Goal: Information Seeking & Learning: Learn about a topic

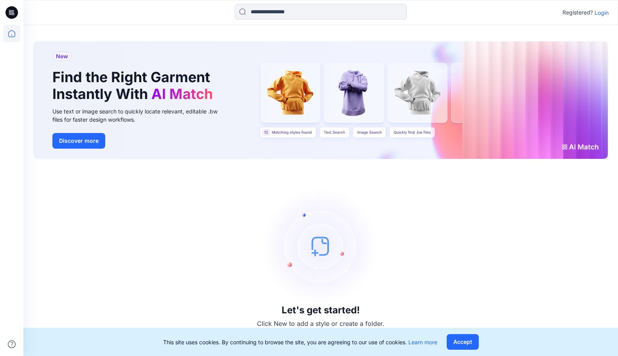
click at [611, 12] on div "Registered? Login" at bounding box center [320, 12] width 594 height 17
click at [594, 11] on p "Login" at bounding box center [601, 13] width 14 height 8
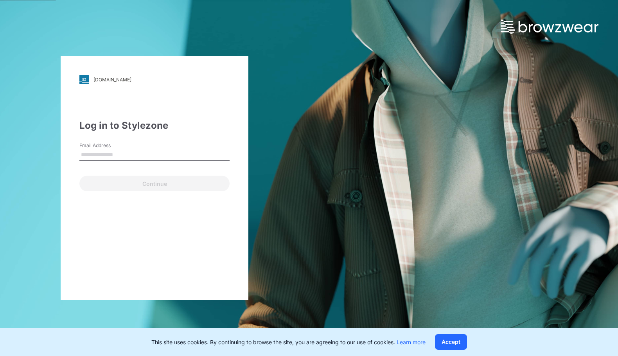
click at [121, 155] on input "Email Address" at bounding box center [154, 155] width 150 height 12
click at [131, 149] on input "Email Address" at bounding box center [154, 155] width 150 height 12
paste input "**********"
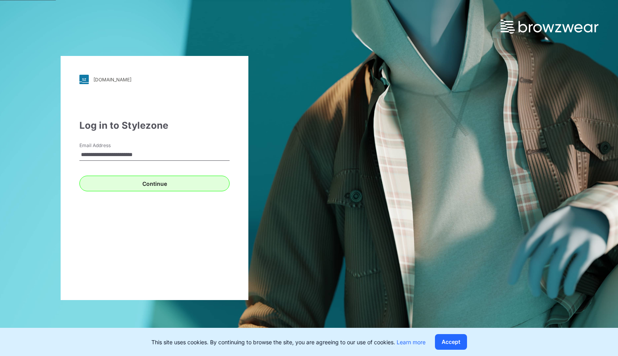
type input "**********"
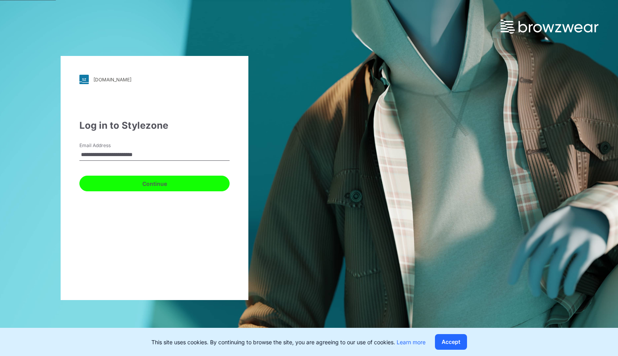
click at [121, 181] on button "Continue" at bounding box center [154, 184] width 150 height 16
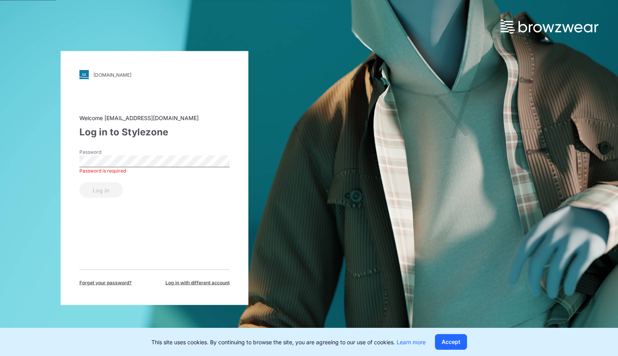
click at [166, 168] on div "Password is required" at bounding box center [154, 170] width 150 height 7
click at [116, 192] on button "Log in" at bounding box center [100, 190] width 43 height 16
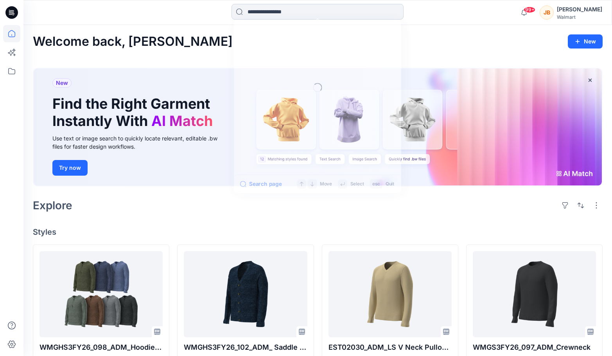
click at [286, 16] on input at bounding box center [317, 12] width 172 height 16
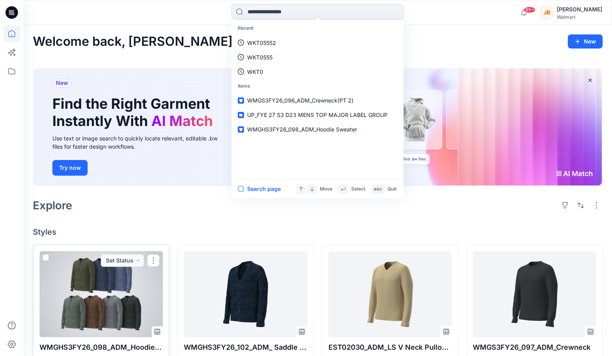
scroll to position [39, 0]
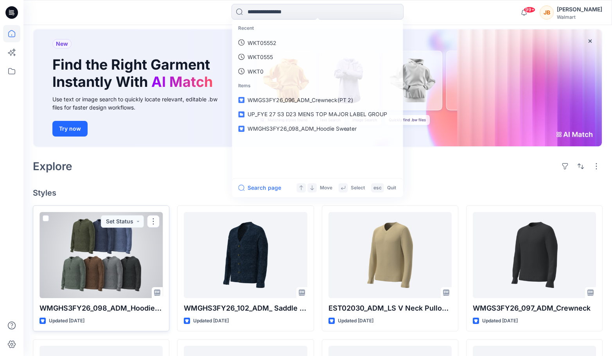
click at [124, 255] on div at bounding box center [100, 255] width 123 height 86
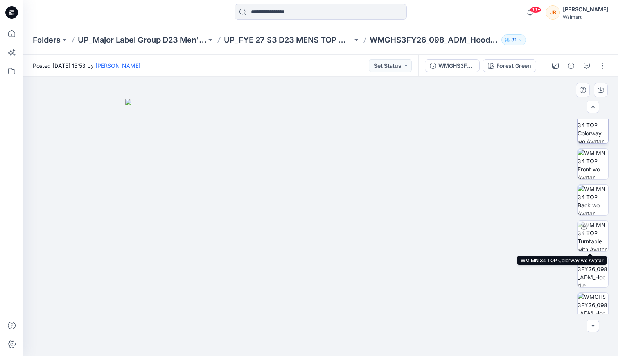
scroll to position [117, 0]
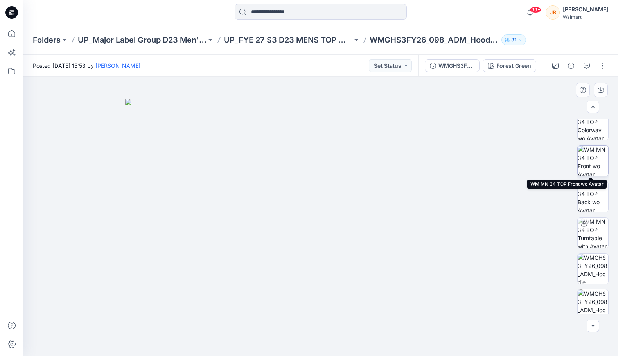
click at [593, 151] on img at bounding box center [592, 160] width 30 height 30
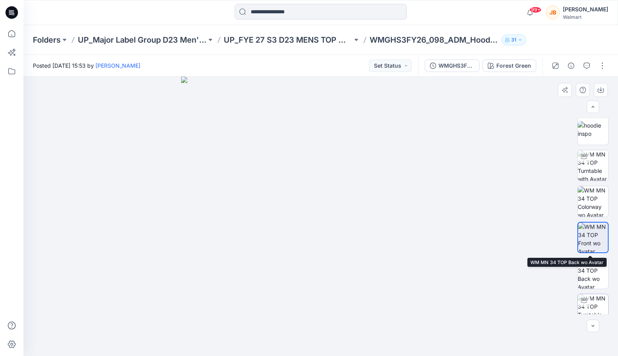
scroll to position [0, 0]
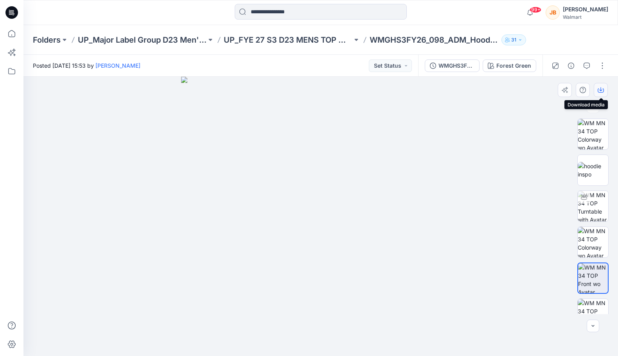
click at [599, 89] on icon "button" at bounding box center [600, 90] width 6 height 6
click at [507, 61] on div "Forest Green" at bounding box center [513, 65] width 35 height 9
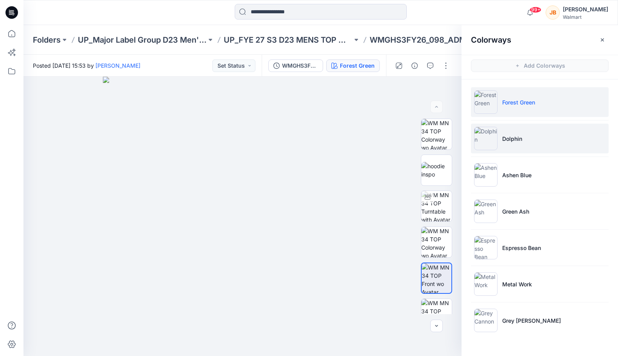
click at [518, 147] on li "Dolphin" at bounding box center [540, 139] width 138 height 30
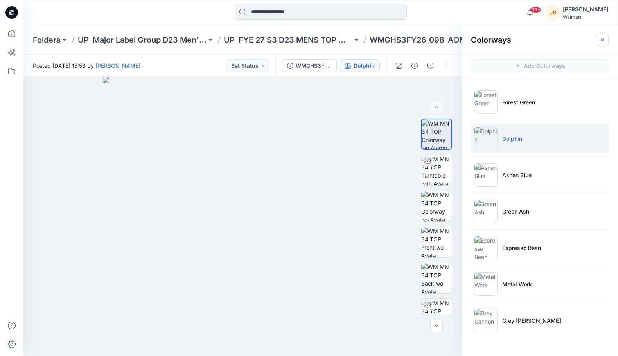
click at [601, 38] on icon "button" at bounding box center [602, 40] width 6 height 6
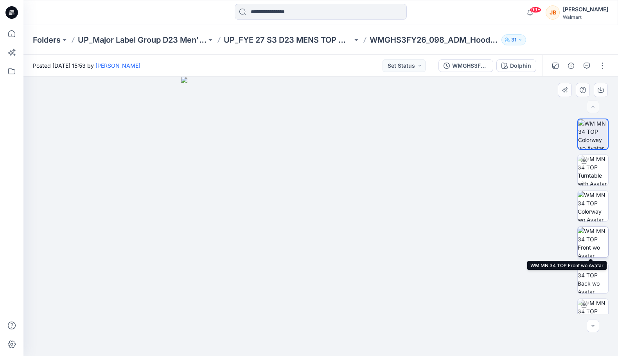
click at [589, 240] on img at bounding box center [592, 242] width 30 height 30
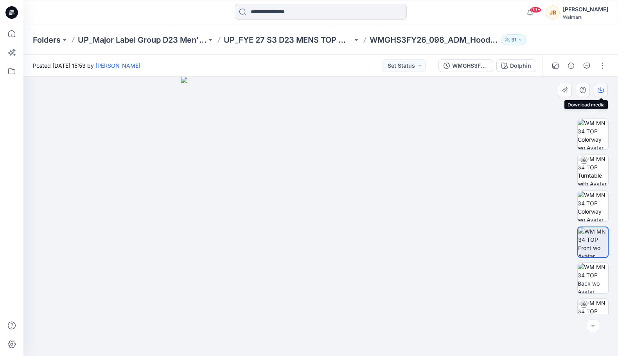
click at [602, 92] on icon "button" at bounding box center [600, 90] width 6 height 4
click at [510, 68] on button "Dolphin" at bounding box center [516, 65] width 40 height 13
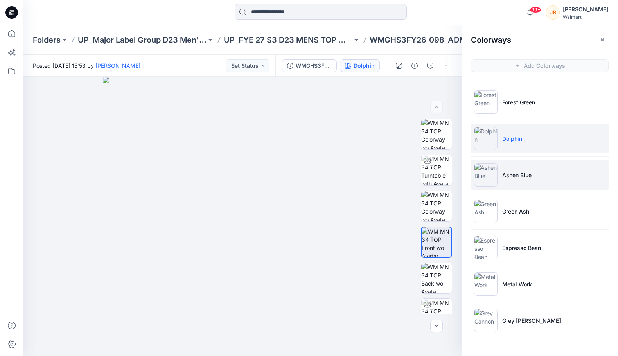
click at [523, 172] on p "Ashen Blue" at bounding box center [516, 175] width 29 height 8
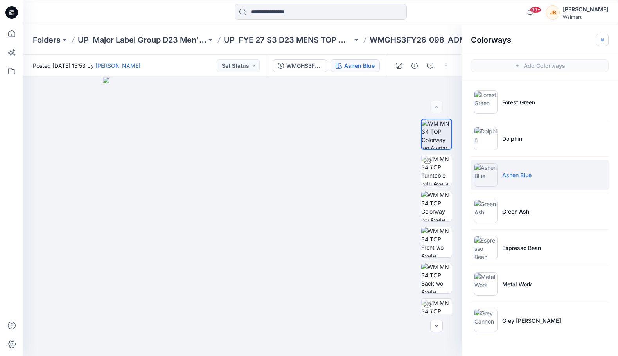
click at [602, 42] on icon "button" at bounding box center [602, 40] width 6 height 6
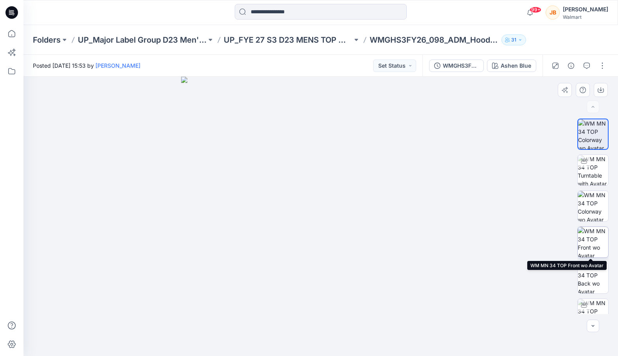
click at [595, 247] on img at bounding box center [592, 242] width 30 height 30
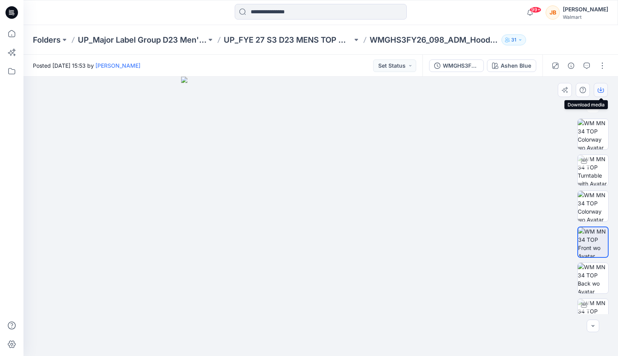
click at [595, 90] on button "button" at bounding box center [600, 90] width 14 height 14
click at [512, 70] on div "Ashen Blue" at bounding box center [515, 65] width 30 height 9
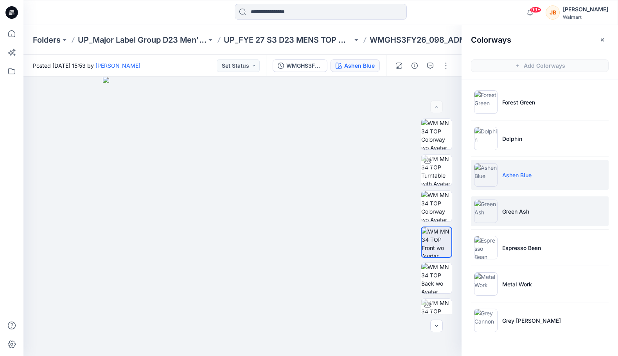
click at [523, 220] on li "Green Ash" at bounding box center [540, 211] width 138 height 30
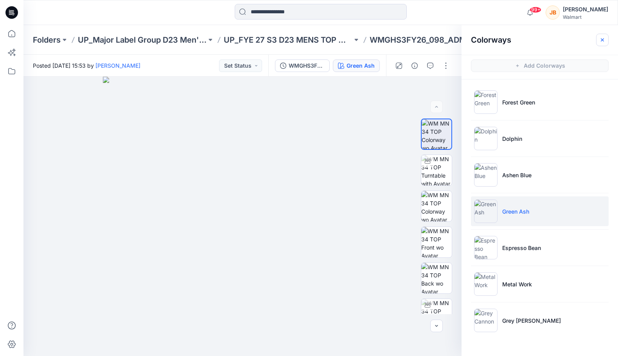
click at [601, 41] on icon "button" at bounding box center [601, 39] width 3 height 3
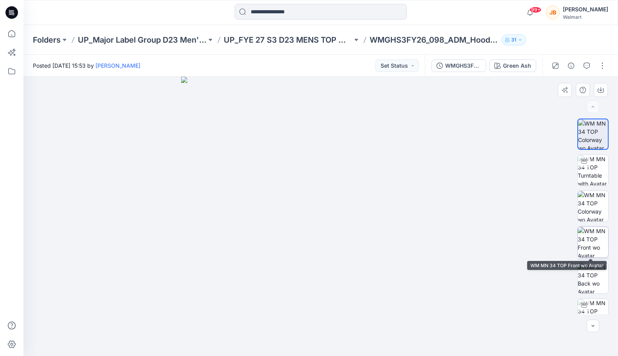
click at [586, 241] on img at bounding box center [592, 242] width 30 height 30
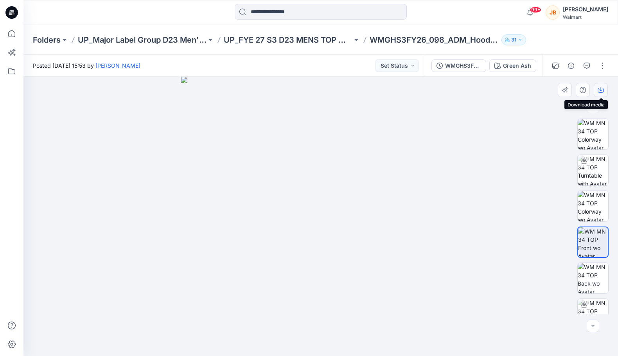
click at [605, 90] on button "button" at bounding box center [600, 90] width 14 height 14
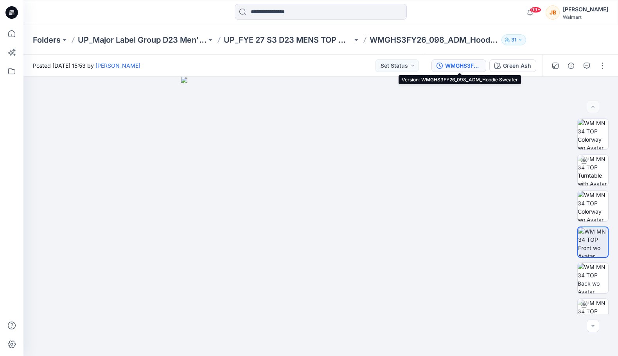
click at [473, 65] on div "WMGHS3FY26_098_ADM_Hoodie Sweater" at bounding box center [463, 65] width 36 height 9
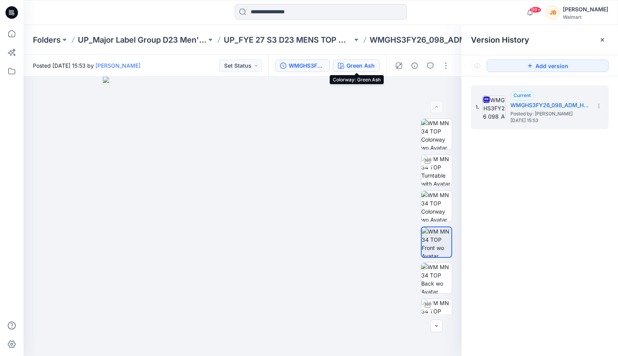
click at [364, 70] on button "Green Ash" at bounding box center [356, 65] width 47 height 13
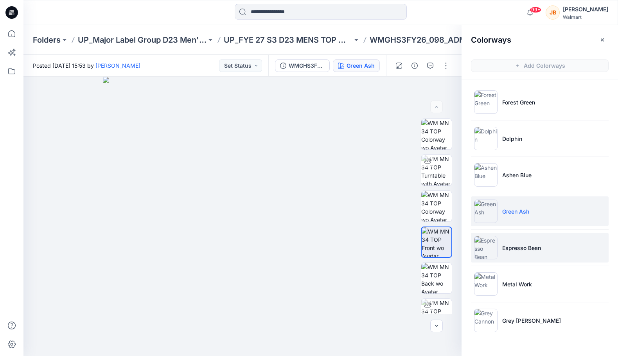
click at [518, 248] on p "Espresso Bean" at bounding box center [521, 248] width 39 height 8
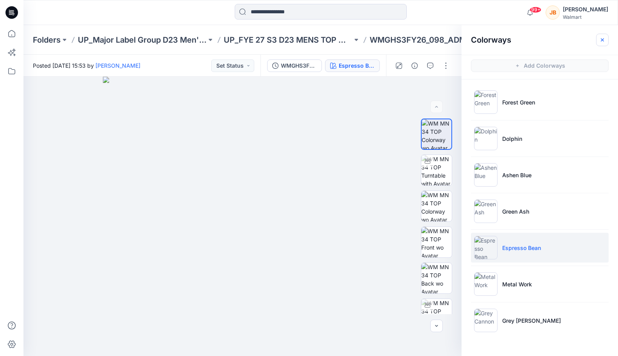
click at [597, 41] on button "button" at bounding box center [602, 40] width 13 height 13
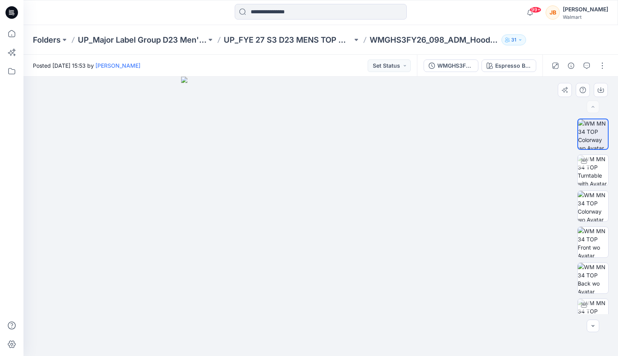
drag, startPoint x: 570, startPoint y: 223, endPoint x: 575, endPoint y: 226, distance: 5.6
click at [573, 225] on div "XLSX BW" at bounding box center [593, 215] width 50 height 195
click at [593, 245] on img at bounding box center [592, 242] width 30 height 30
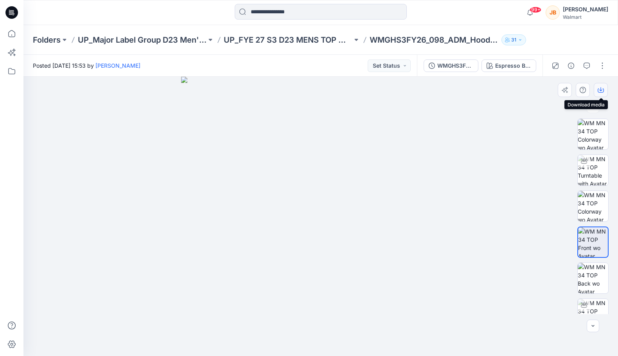
click at [597, 91] on button "button" at bounding box center [600, 90] width 14 height 14
click at [519, 70] on button "Espresso Bean" at bounding box center [508, 65] width 55 height 13
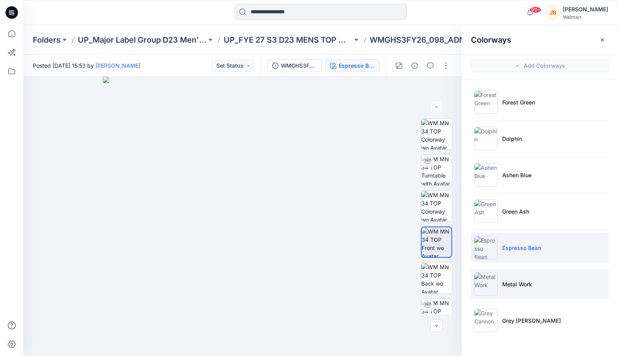
click at [545, 287] on li "Metal Work" at bounding box center [540, 284] width 138 height 30
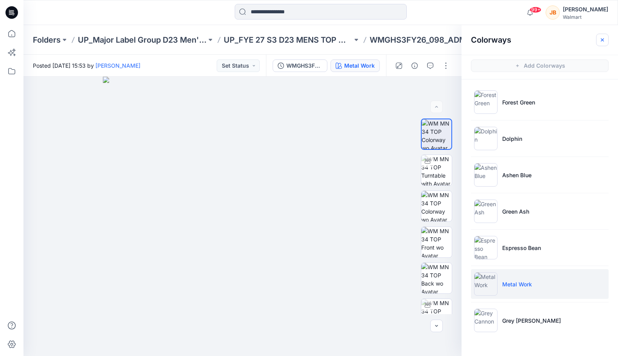
click at [605, 40] on button "button" at bounding box center [602, 40] width 13 height 13
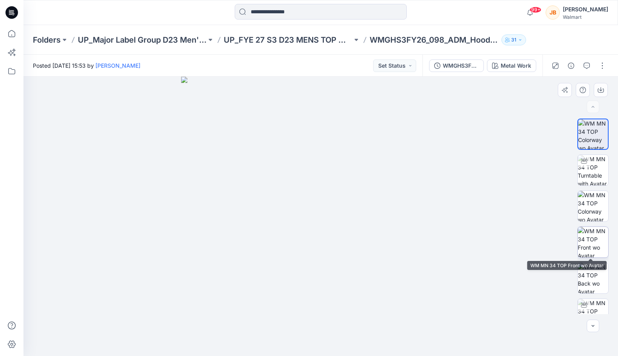
click at [588, 247] on img at bounding box center [592, 242] width 30 height 30
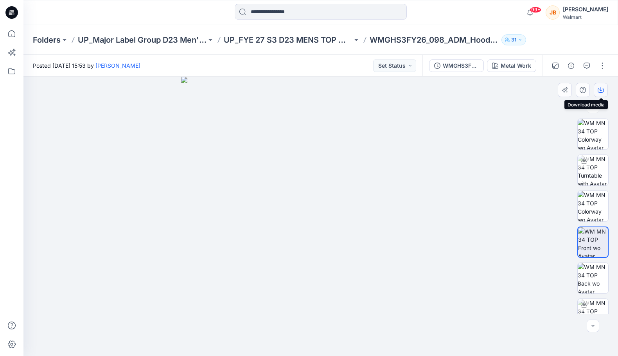
click at [604, 91] on button "button" at bounding box center [600, 90] width 14 height 14
click at [512, 76] on div "WMGHS3FY26_098_ADM_Hoodie Sweater Metal Work" at bounding box center [482, 66] width 120 height 22
click at [514, 66] on div "Metal Work" at bounding box center [515, 65] width 30 height 9
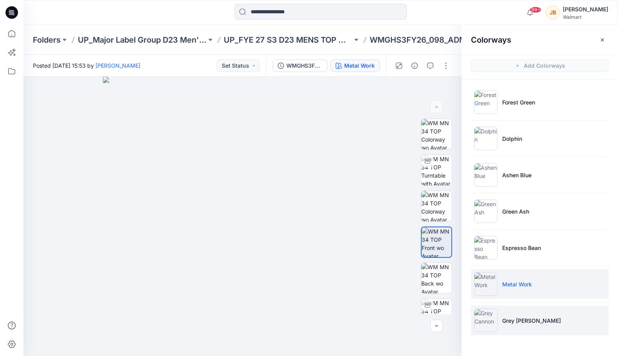
click at [523, 328] on li "Grey [PERSON_NAME]" at bounding box center [540, 320] width 138 height 30
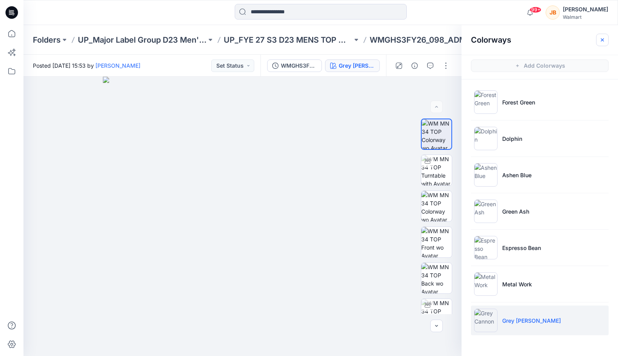
click at [601, 38] on icon "button" at bounding box center [602, 40] width 6 height 6
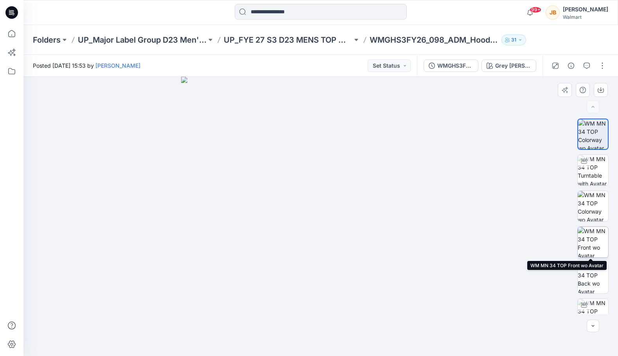
click at [596, 242] on img at bounding box center [592, 242] width 30 height 30
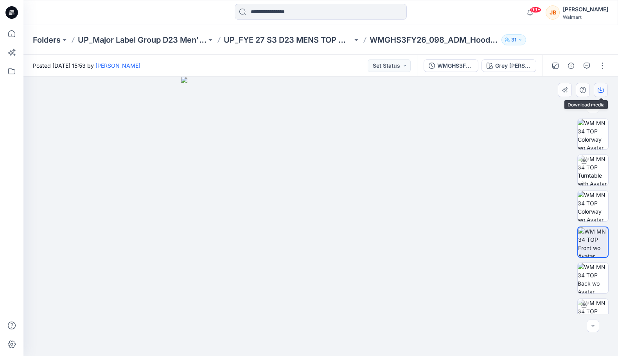
click at [599, 92] on icon "button" at bounding box center [600, 90] width 6 height 4
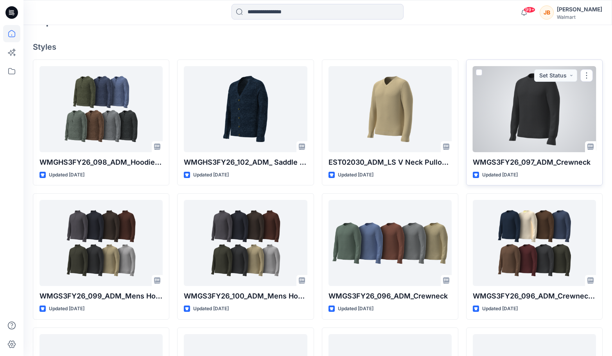
scroll to position [195, 0]
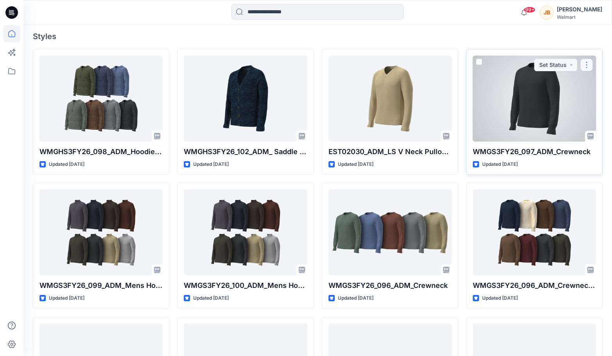
click at [591, 65] on button "button" at bounding box center [586, 65] width 13 height 13
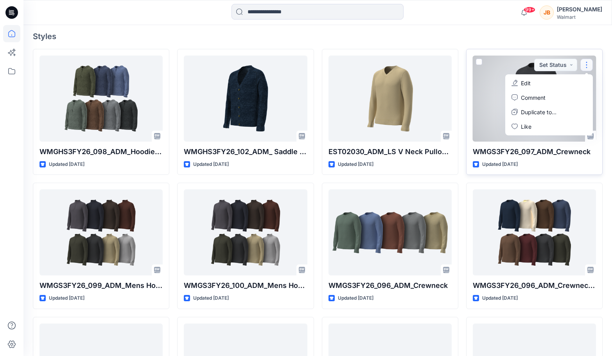
click at [591, 64] on button "button" at bounding box center [586, 65] width 13 height 13
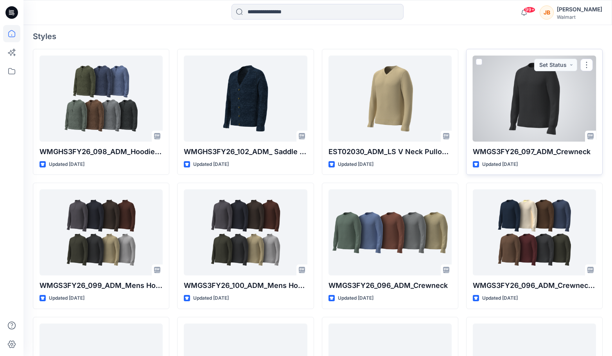
click at [542, 104] on div at bounding box center [534, 99] width 123 height 86
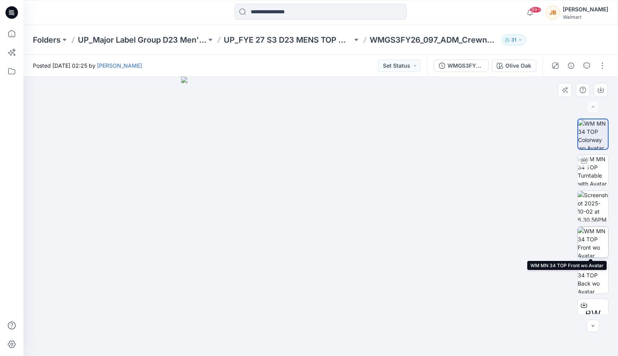
click at [594, 241] on img at bounding box center [592, 242] width 30 height 30
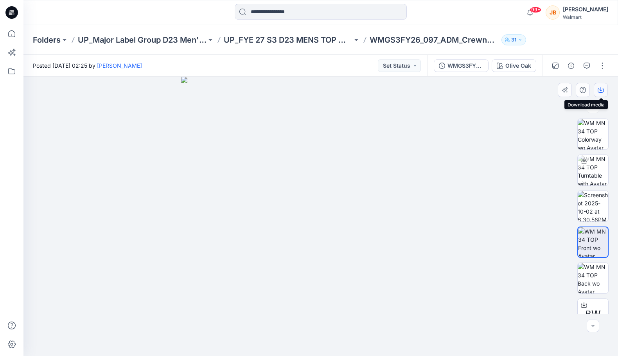
click at [597, 89] on button "button" at bounding box center [600, 90] width 14 height 14
click at [520, 70] on button "Olive Oak" at bounding box center [513, 65] width 45 height 13
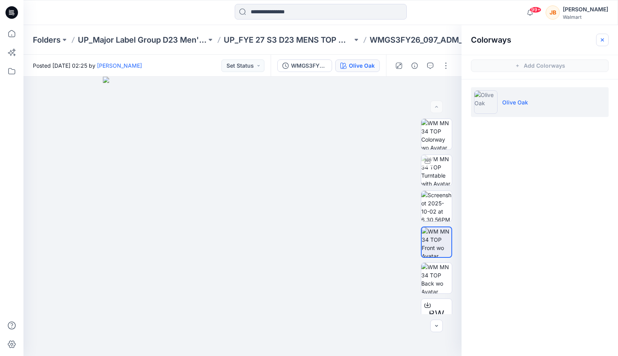
click at [600, 45] on button "button" at bounding box center [602, 40] width 13 height 13
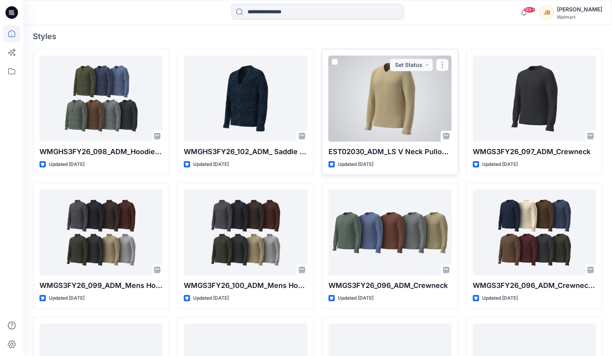
scroll to position [235, 0]
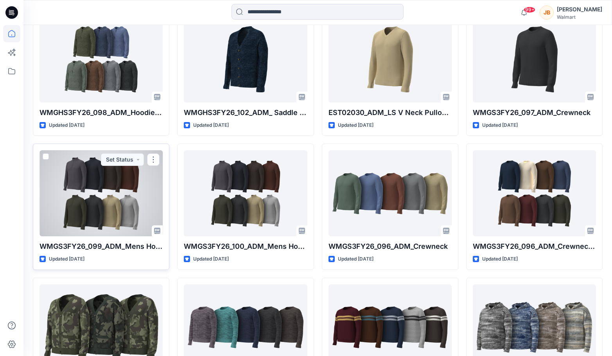
click at [115, 212] on div at bounding box center [100, 193] width 123 height 86
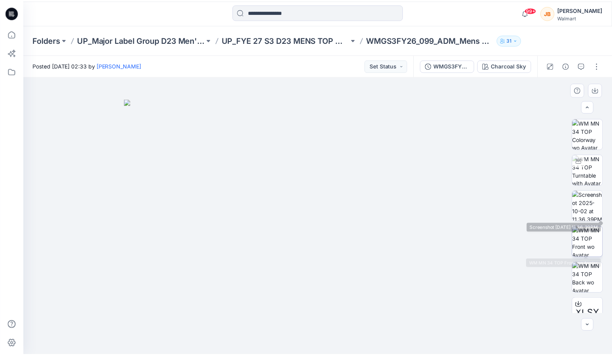
scroll to position [39, 0]
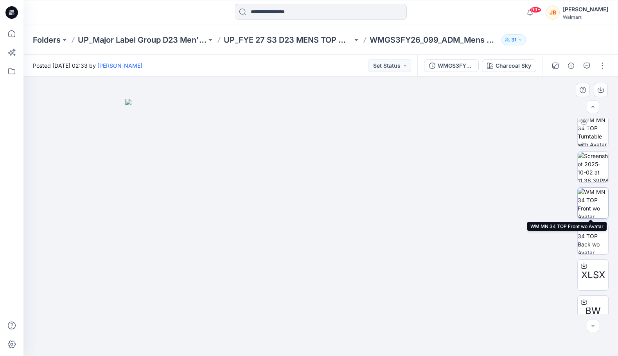
click at [591, 210] on img at bounding box center [592, 203] width 30 height 30
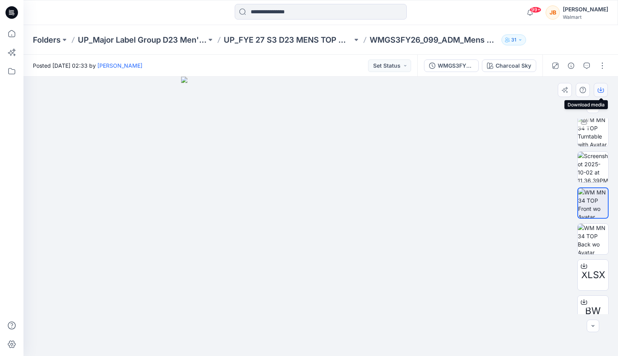
click at [604, 91] on button "button" at bounding box center [600, 90] width 14 height 14
click at [530, 61] on div "Charcoal Sky" at bounding box center [513, 65] width 36 height 9
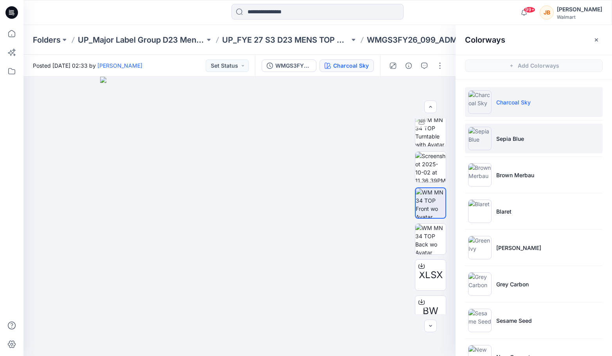
click at [515, 146] on li "Sepia Blue" at bounding box center [534, 139] width 138 height 30
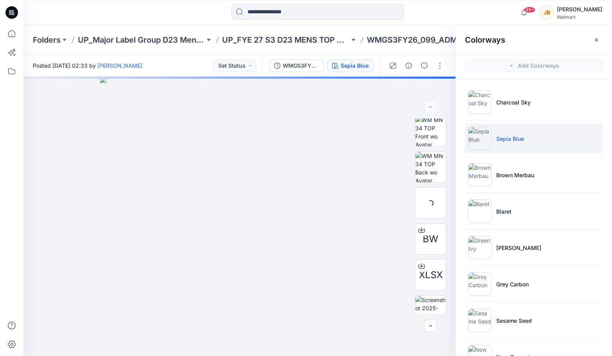
scroll to position [0, 0]
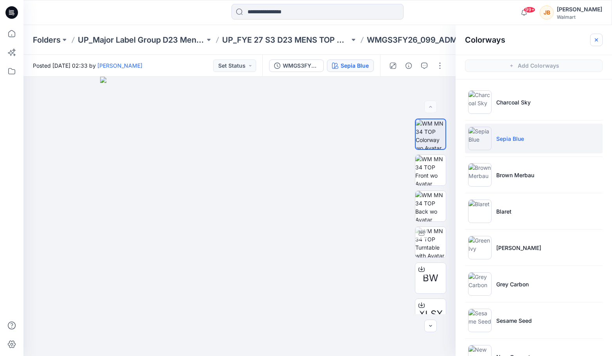
click at [597, 42] on icon "button" at bounding box center [596, 40] width 6 height 6
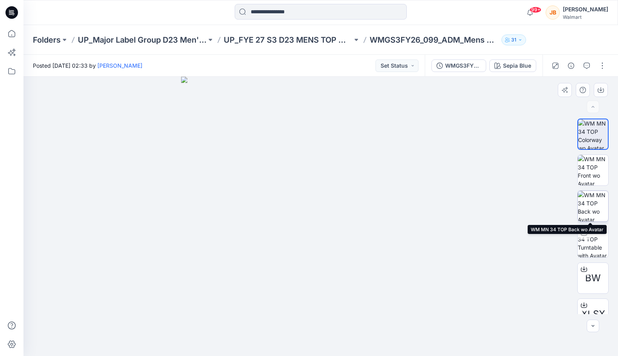
click at [593, 204] on img at bounding box center [592, 206] width 30 height 30
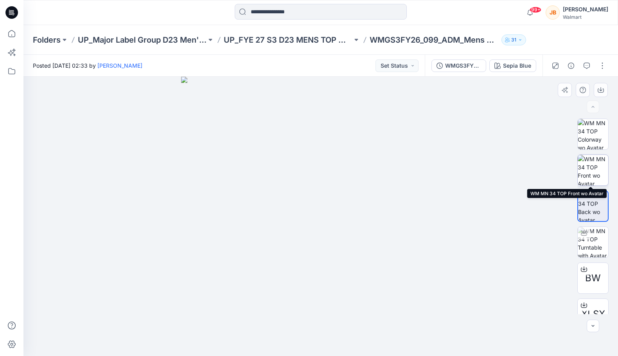
click at [595, 171] on img at bounding box center [592, 170] width 30 height 30
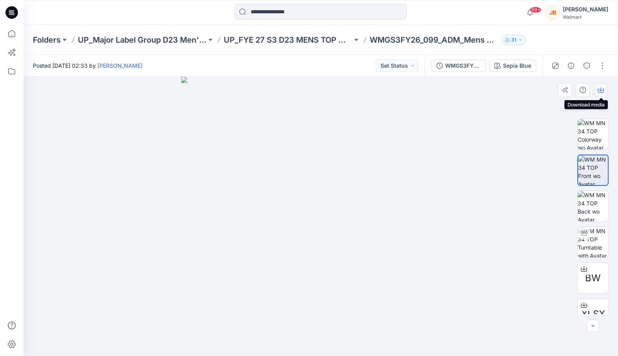
click at [601, 91] on icon "button" at bounding box center [600, 90] width 6 height 6
click at [529, 68] on div "Sepia Blue" at bounding box center [517, 65] width 28 height 9
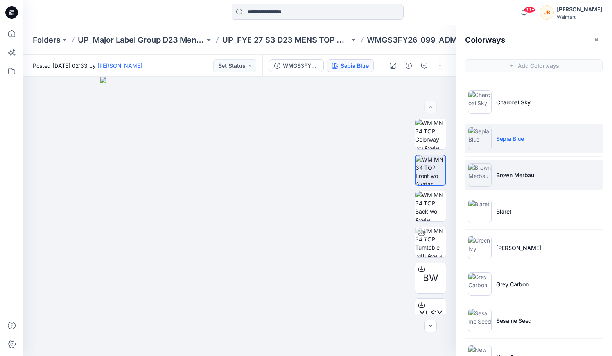
click at [525, 170] on li "Brown Merbau" at bounding box center [534, 175] width 138 height 30
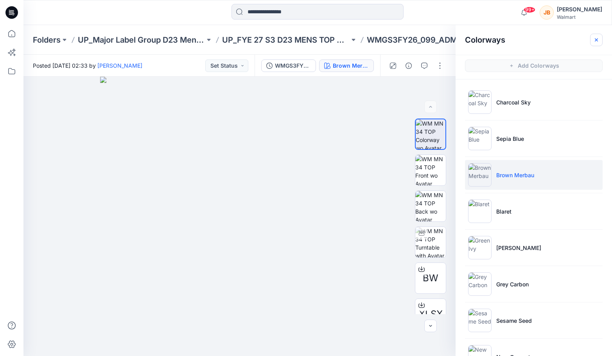
click at [593, 38] on button "button" at bounding box center [596, 40] width 13 height 13
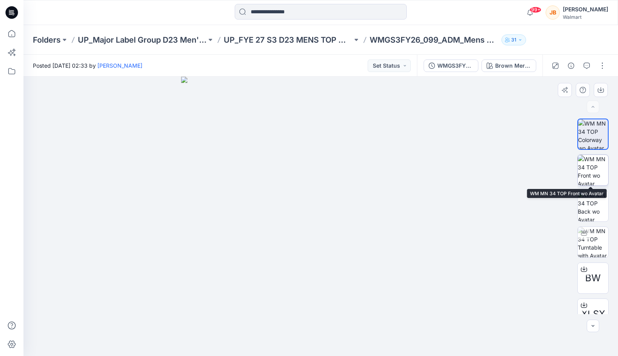
click at [589, 162] on img at bounding box center [592, 170] width 30 height 30
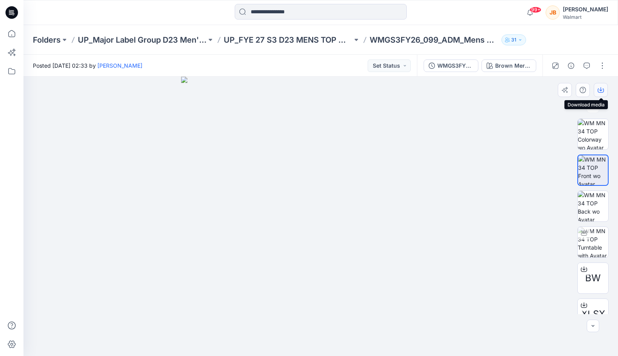
click at [604, 90] on button "button" at bounding box center [600, 90] width 14 height 14
click at [530, 66] on div "Brown Merbau" at bounding box center [513, 65] width 36 height 9
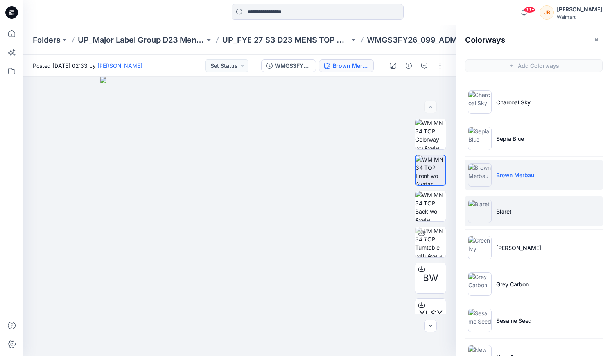
click at [527, 220] on li "Blaret" at bounding box center [534, 211] width 138 height 30
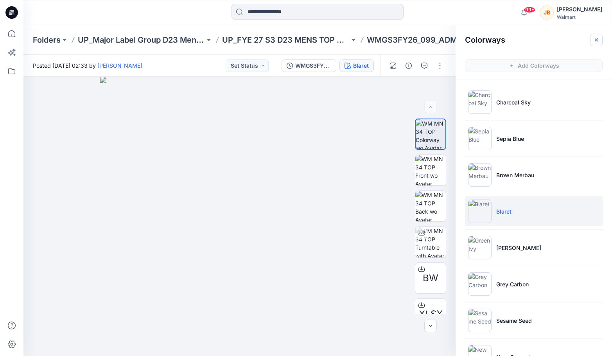
click at [597, 39] on icon "button" at bounding box center [596, 40] width 6 height 6
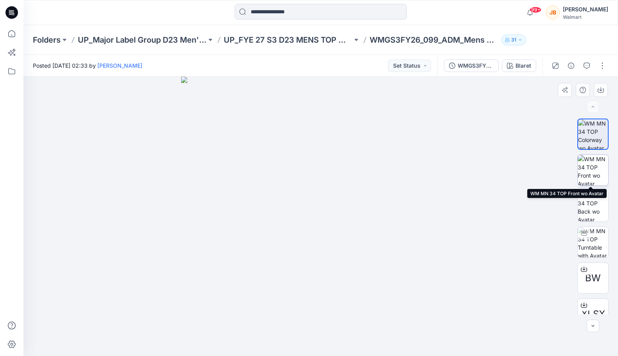
click at [592, 162] on img at bounding box center [592, 170] width 30 height 30
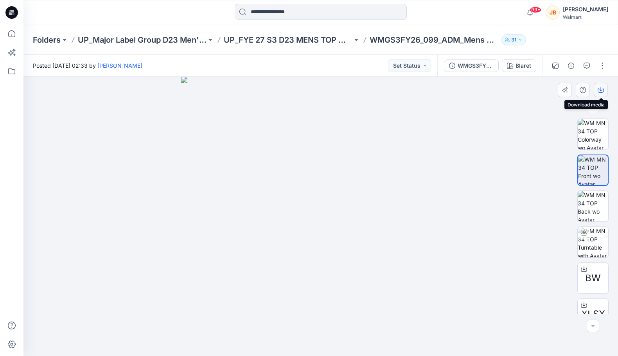
click at [600, 93] on icon "button" at bounding box center [600, 90] width 6 height 4
click at [523, 65] on div "Blaret" at bounding box center [523, 65] width 16 height 9
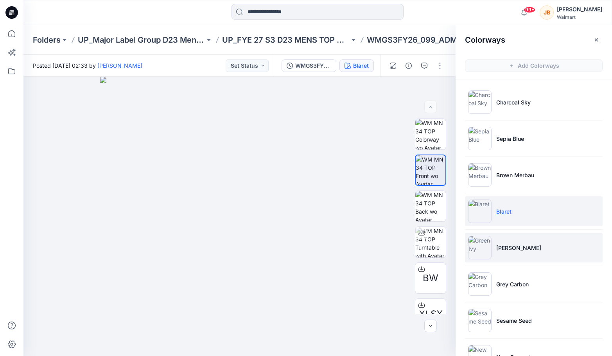
click at [518, 241] on li "[PERSON_NAME]" at bounding box center [534, 248] width 138 height 30
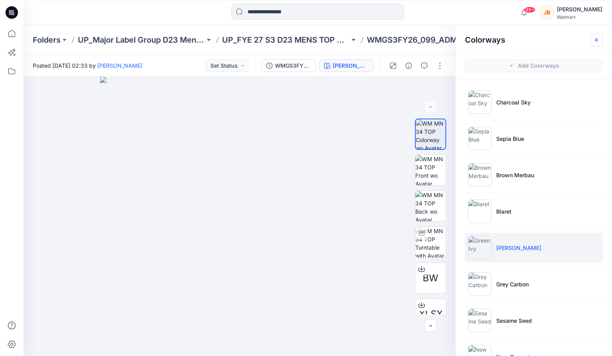
click at [596, 38] on icon "button" at bounding box center [596, 40] width 6 height 6
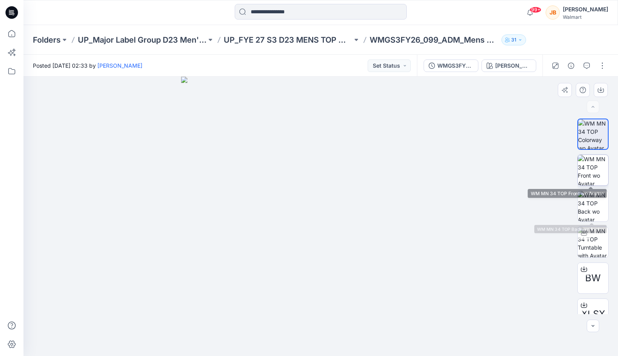
click at [590, 164] on img at bounding box center [592, 170] width 30 height 30
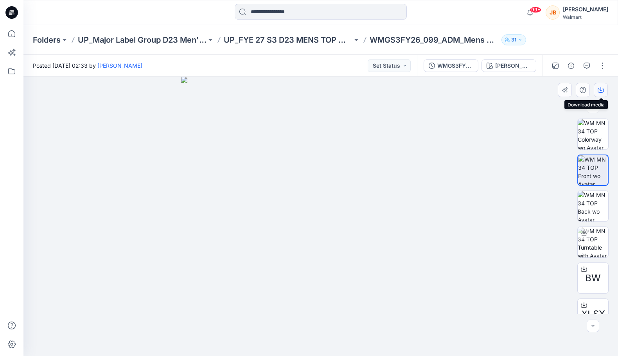
click at [598, 93] on icon "button" at bounding box center [600, 90] width 6 height 6
click at [526, 68] on div "[PERSON_NAME]" at bounding box center [513, 65] width 36 height 9
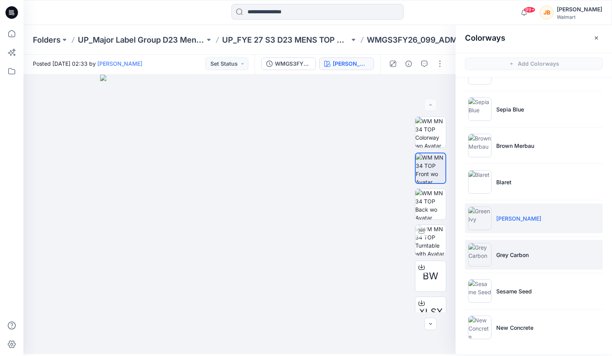
scroll to position [2, 0]
click at [527, 256] on p "Grey Carbon" at bounding box center [512, 254] width 32 height 8
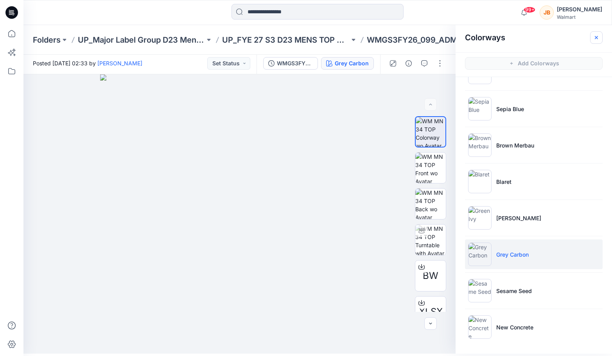
click at [593, 35] on button "button" at bounding box center [596, 37] width 13 height 13
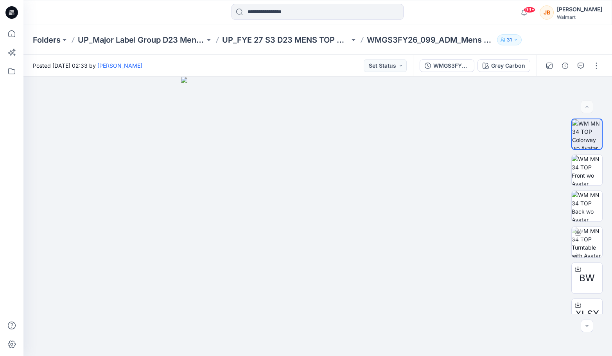
scroll to position [0, 0]
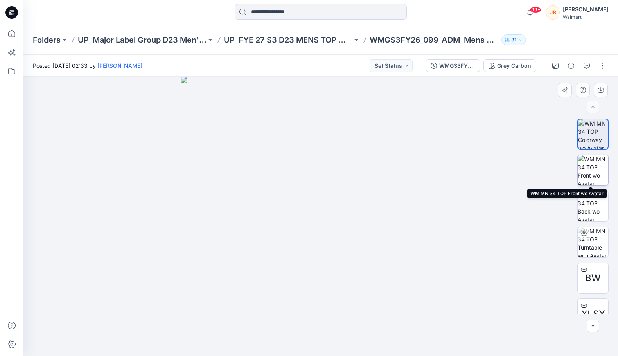
click at [588, 166] on img at bounding box center [592, 170] width 30 height 30
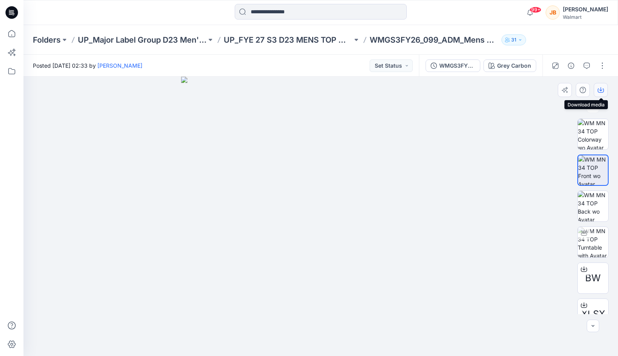
click at [599, 91] on icon "button" at bounding box center [600, 90] width 6 height 6
click at [532, 71] on button "Grey Carbon" at bounding box center [509, 65] width 53 height 13
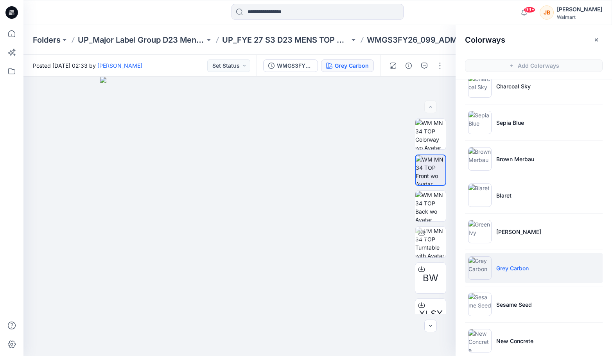
scroll to position [27, 0]
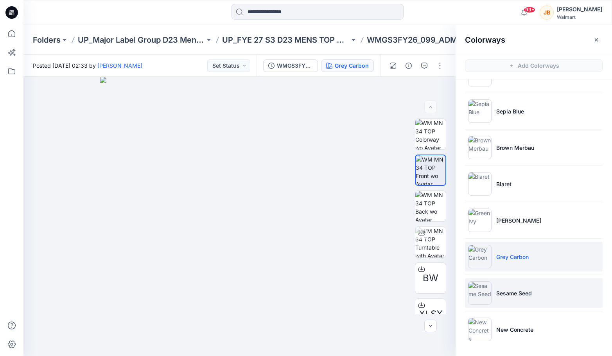
click at [525, 287] on li "Sesame Seed" at bounding box center [534, 293] width 138 height 30
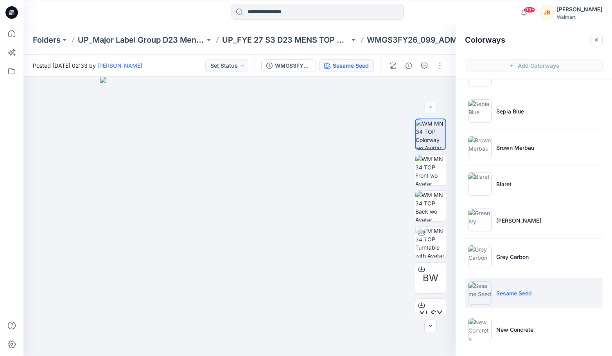
click at [595, 40] on icon "button" at bounding box center [596, 40] width 6 height 6
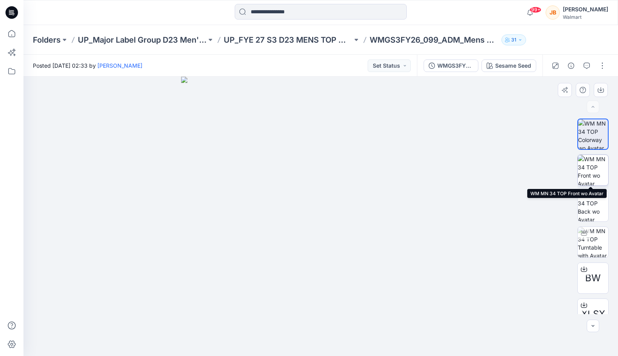
click at [593, 173] on img at bounding box center [592, 170] width 30 height 30
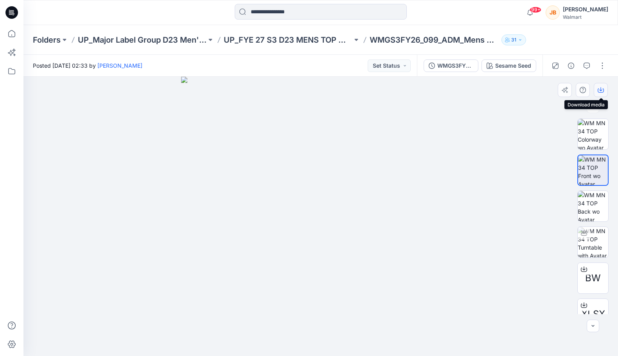
click at [602, 95] on button "button" at bounding box center [600, 90] width 14 height 14
click at [554, 115] on div at bounding box center [320, 216] width 594 height 279
click at [520, 64] on div "Sesame Seed" at bounding box center [513, 65] width 36 height 9
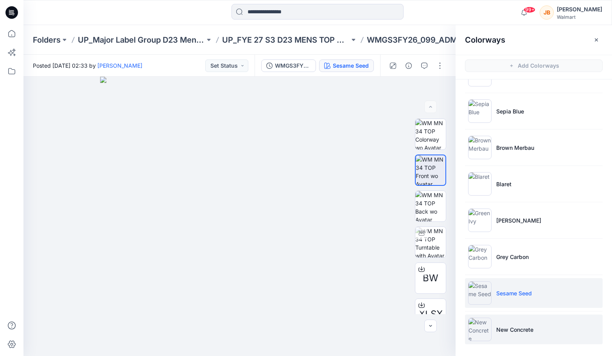
click at [533, 322] on li "New Concrete" at bounding box center [534, 329] width 138 height 30
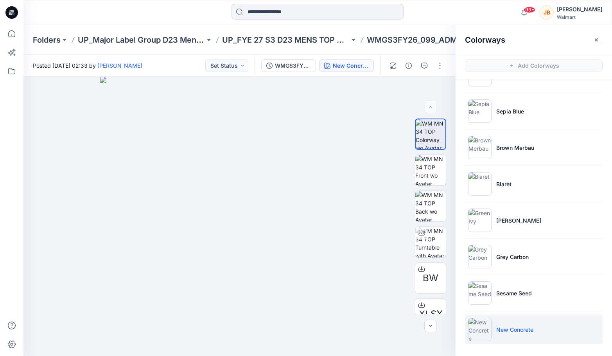
click at [534, 328] on li "New Concrete" at bounding box center [534, 329] width 138 height 30
click at [592, 41] on button "button" at bounding box center [596, 40] width 13 height 13
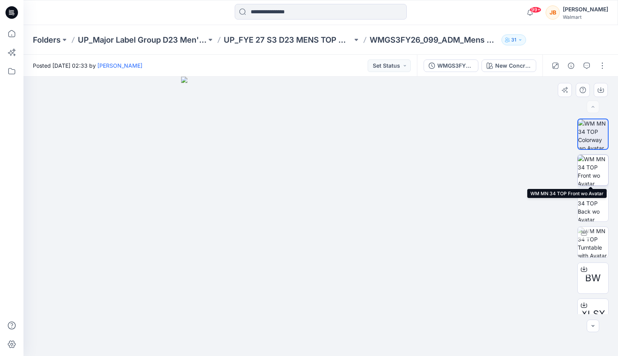
click at [593, 177] on img at bounding box center [592, 170] width 30 height 30
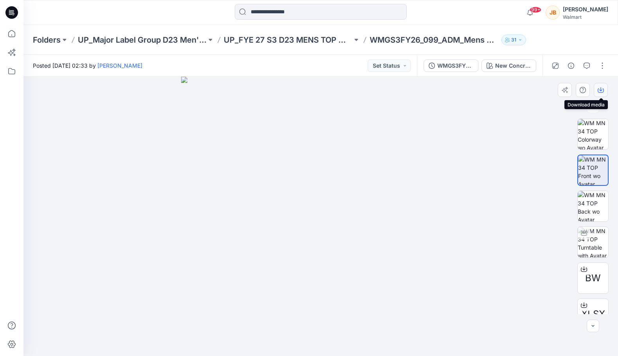
click at [604, 91] on button "button" at bounding box center [600, 90] width 14 height 14
click at [611, 89] on div at bounding box center [320, 216] width 594 height 279
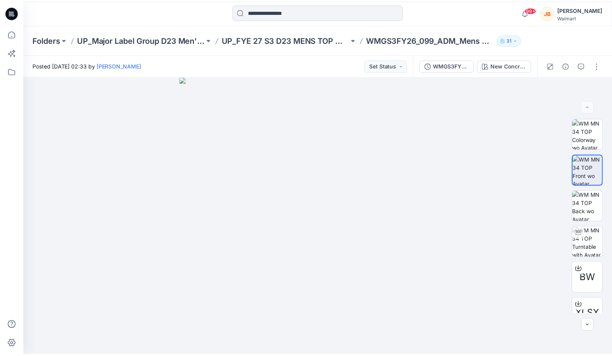
scroll to position [235, 0]
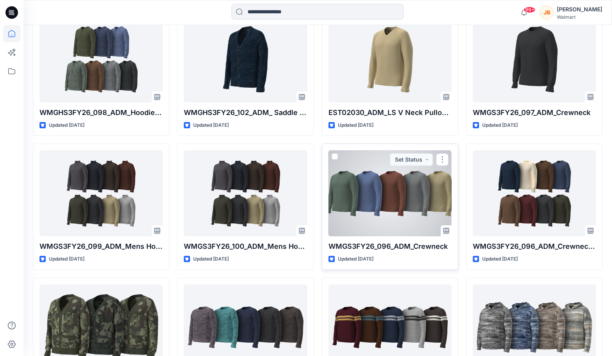
click at [429, 191] on div at bounding box center [389, 193] width 123 height 86
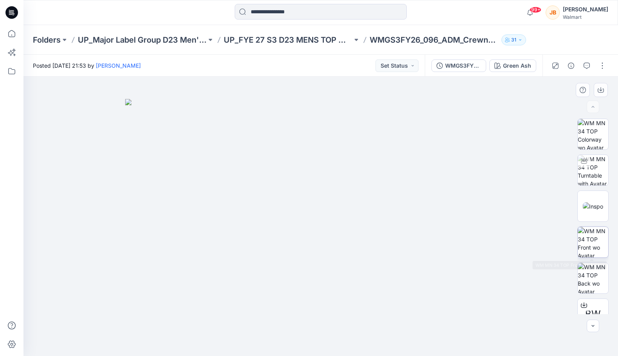
click at [587, 253] on img at bounding box center [592, 242] width 30 height 30
click at [596, 91] on button "button" at bounding box center [600, 90] width 14 height 14
click at [514, 66] on div "Green Ash" at bounding box center [517, 65] width 28 height 9
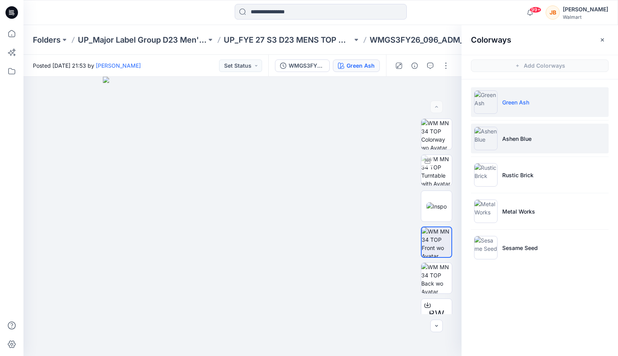
click at [527, 145] on li "Ashen Blue" at bounding box center [540, 139] width 138 height 30
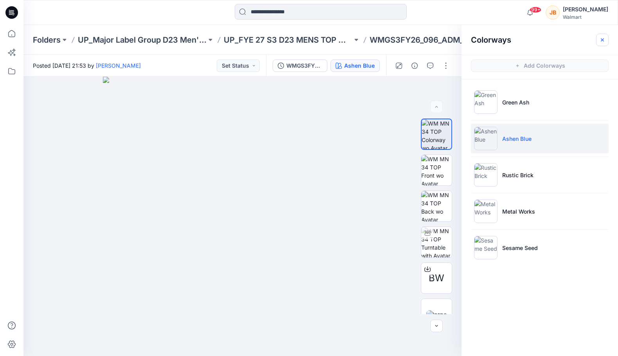
click at [598, 38] on button "button" at bounding box center [602, 40] width 13 height 13
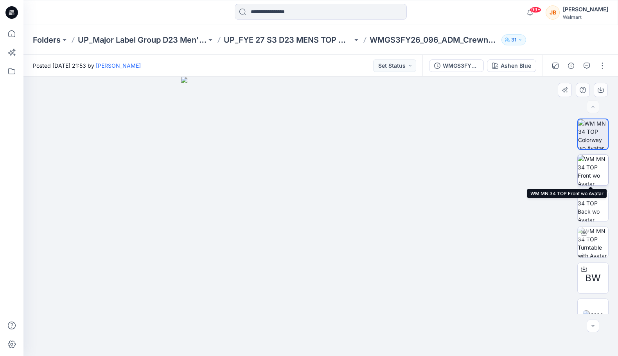
click at [588, 161] on img at bounding box center [592, 170] width 30 height 30
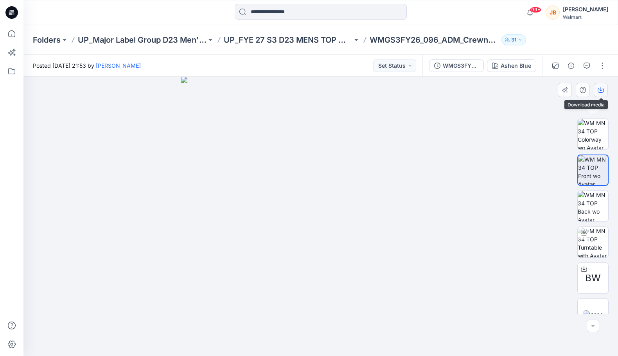
click at [604, 90] on button "button" at bounding box center [600, 90] width 14 height 14
click at [525, 70] on div "Ashen Blue" at bounding box center [515, 65] width 30 height 9
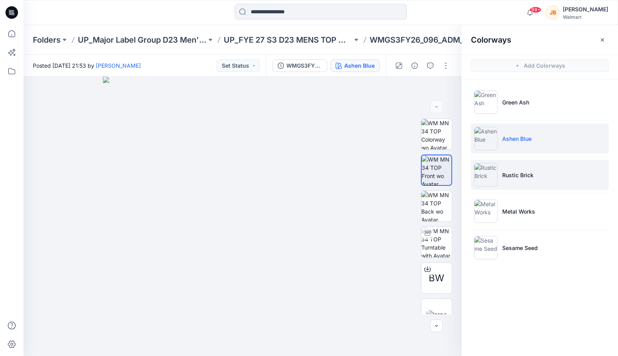
click at [525, 178] on p "Rustic Brick" at bounding box center [517, 175] width 31 height 8
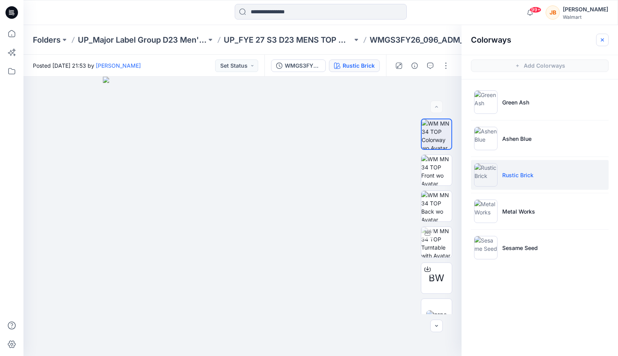
click at [604, 39] on icon "button" at bounding box center [602, 40] width 6 height 6
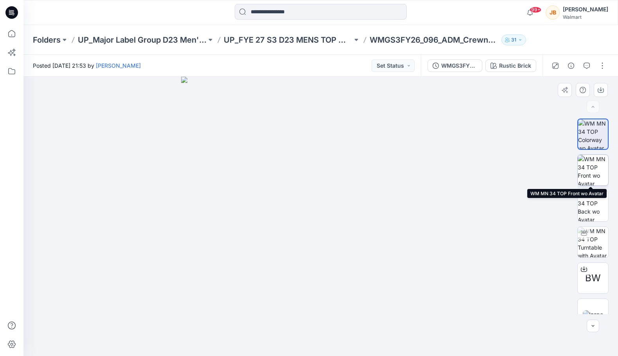
click at [585, 163] on img at bounding box center [592, 170] width 30 height 30
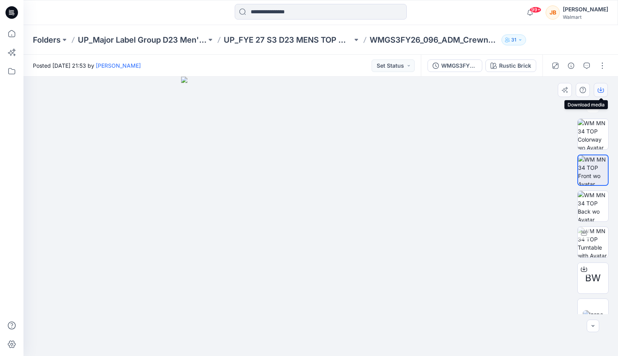
click at [595, 88] on button "button" at bounding box center [600, 90] width 14 height 14
click at [550, 153] on div at bounding box center [320, 216] width 594 height 279
click at [506, 66] on div "Rustic Brick" at bounding box center [515, 65] width 32 height 9
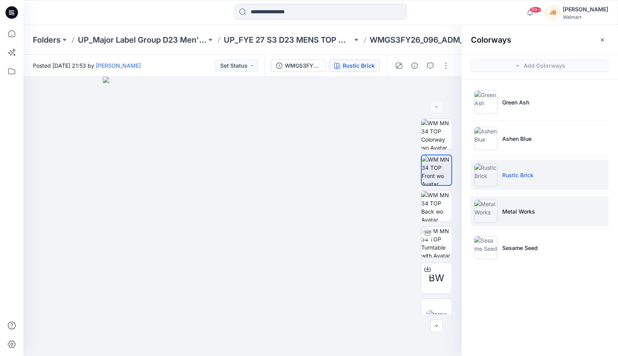
click at [510, 205] on li "Metal Works" at bounding box center [540, 211] width 138 height 30
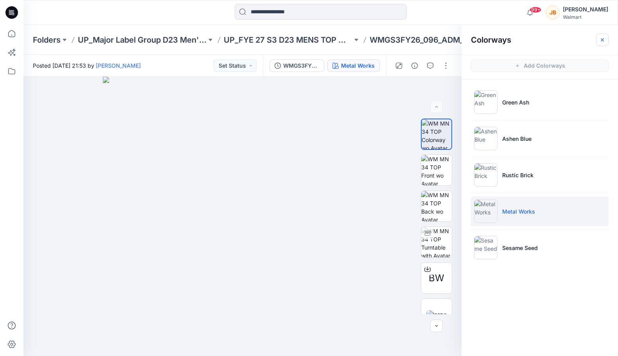
click at [605, 39] on icon "button" at bounding box center [602, 40] width 6 height 6
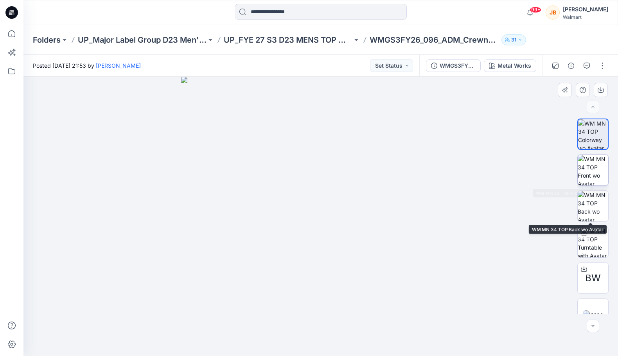
click at [582, 168] on img at bounding box center [592, 170] width 30 height 30
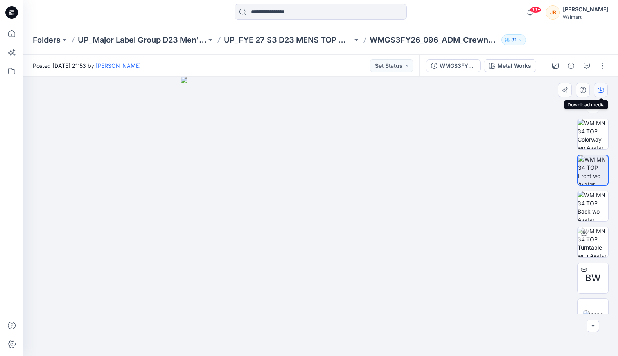
click at [603, 89] on icon "button" at bounding box center [600, 90] width 6 height 4
click at [517, 60] on button "Metal Works" at bounding box center [510, 65] width 52 height 13
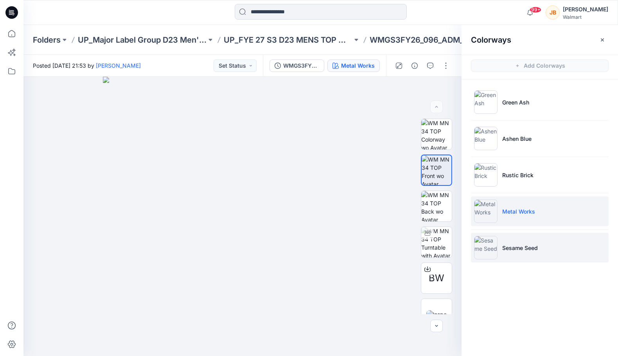
click at [520, 247] on p "Sesame Seed" at bounding box center [520, 248] width 36 height 8
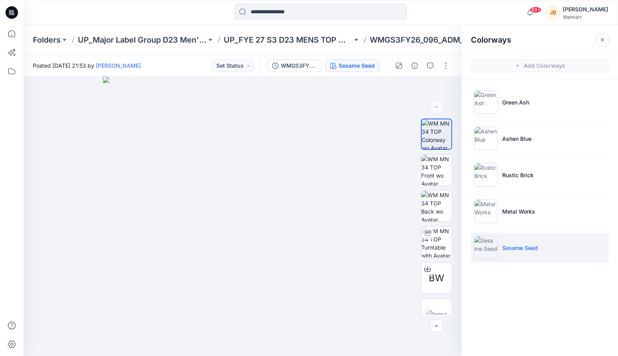
click at [606, 40] on button "button" at bounding box center [602, 40] width 13 height 13
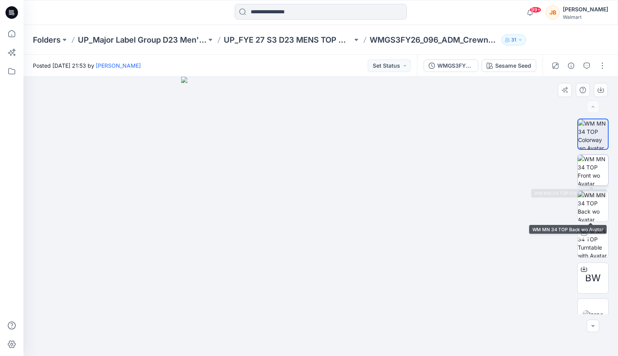
click at [588, 180] on img at bounding box center [592, 170] width 30 height 30
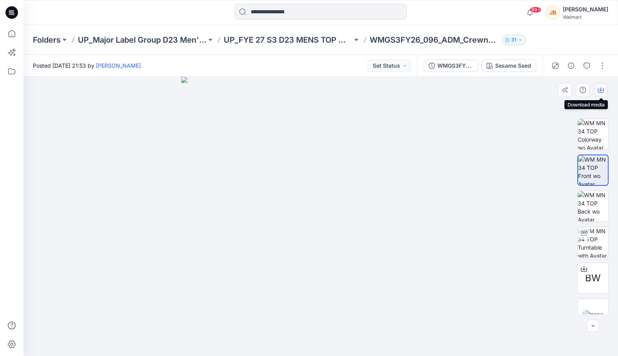
click at [600, 92] on icon "button" at bounding box center [600, 90] width 6 height 4
click at [608, 107] on div at bounding box center [320, 216] width 594 height 279
click at [231, 71] on div "Posted [DATE] 21:53 by [PERSON_NAME] Set Status" at bounding box center [219, 65] width 393 height 21
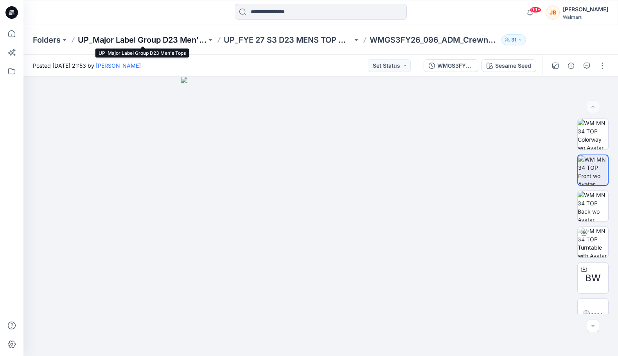
click at [171, 40] on p "UP_Major Label Group D23 Men's Tops" at bounding box center [142, 39] width 129 height 11
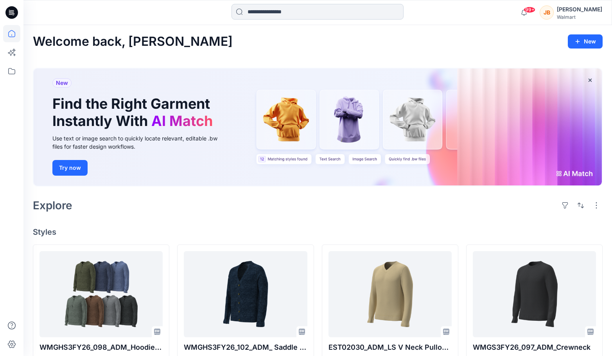
click at [325, 12] on input at bounding box center [317, 12] width 172 height 16
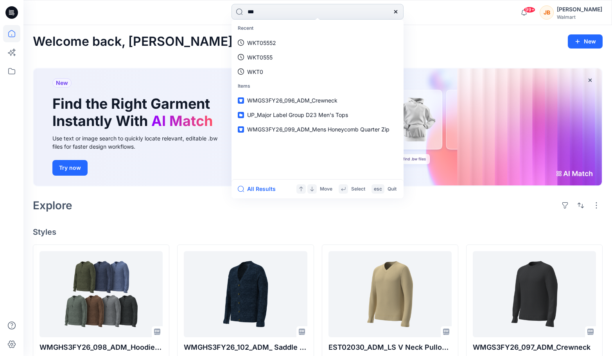
type input "****"
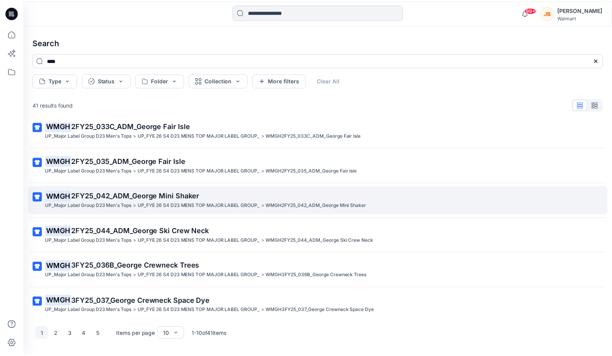
scroll to position [154, 0]
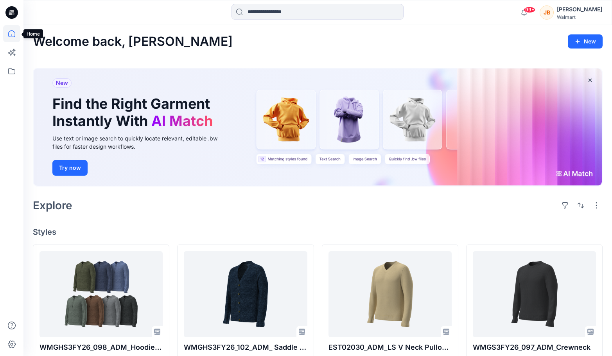
click at [11, 36] on icon at bounding box center [11, 33] width 17 height 17
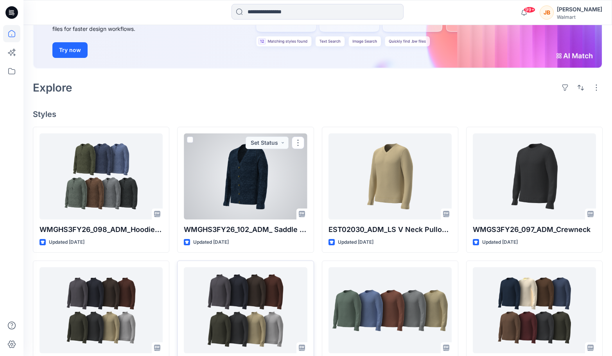
scroll to position [274, 0]
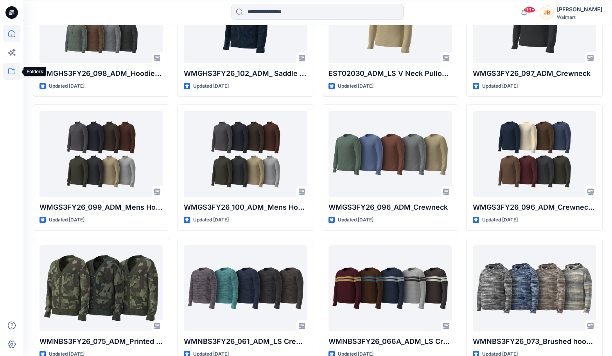
click at [11, 73] on icon at bounding box center [11, 71] width 17 height 17
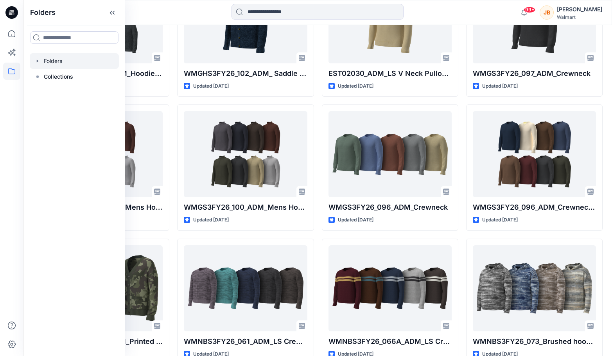
click at [35, 63] on icon "button" at bounding box center [37, 61] width 6 height 6
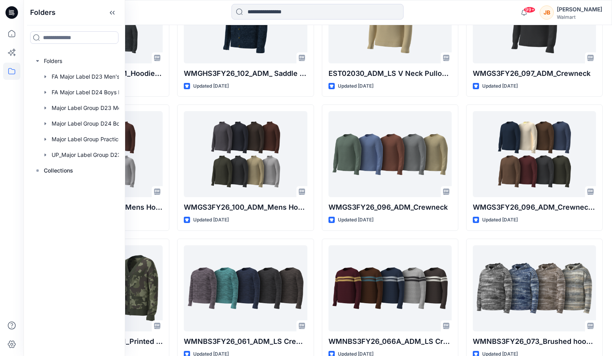
scroll to position [0, 20]
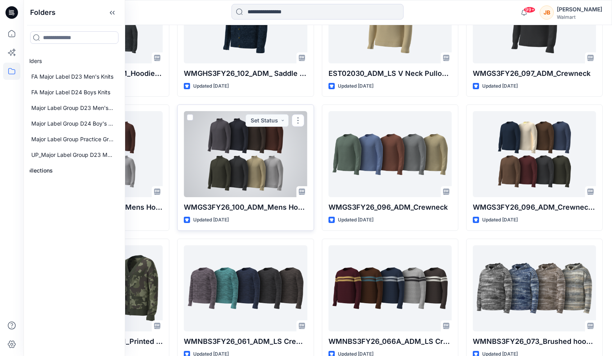
click at [270, 150] on div at bounding box center [245, 154] width 123 height 86
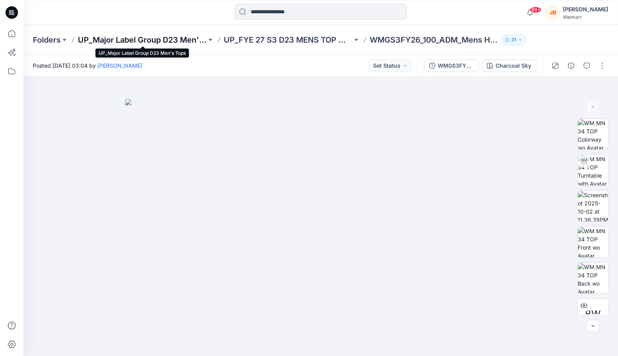
click at [195, 42] on p "UP_Major Label Group D23 Men's Tops" at bounding box center [142, 39] width 129 height 11
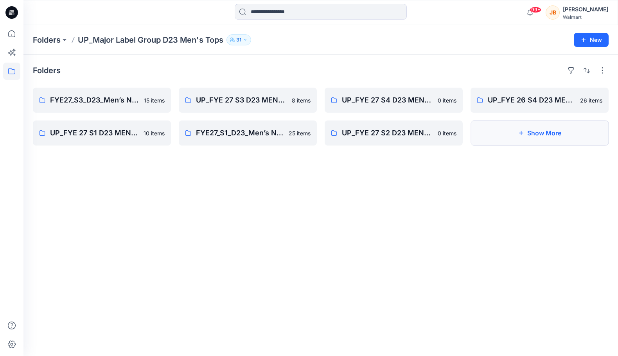
click at [523, 139] on button "Show More" at bounding box center [539, 132] width 138 height 25
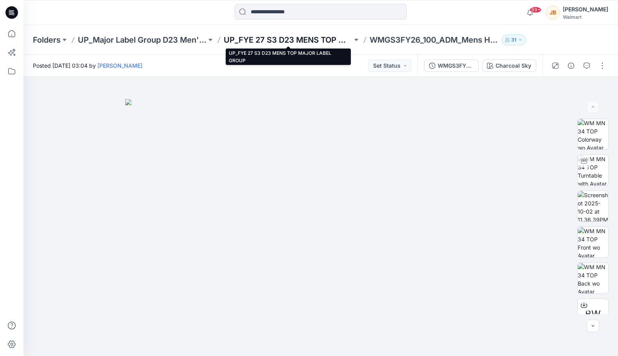
click at [303, 41] on p "UP_FYE 27 S3 D23 MENS TOP MAJOR LABEL GROUP" at bounding box center [288, 39] width 129 height 11
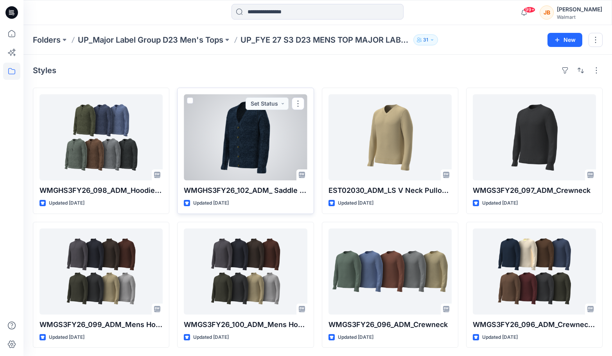
scroll to position [1, 0]
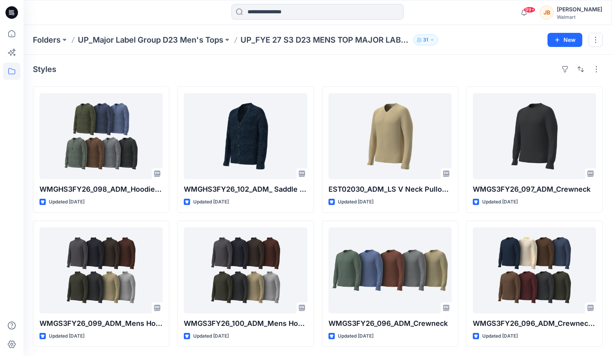
click at [605, 97] on div "Styles WMGHS3FY26_098_ADM_Hoodie Sweater Updated [DATE] WMGS3FY26_099_ADM_Mens …" at bounding box center [317, 205] width 588 height 302
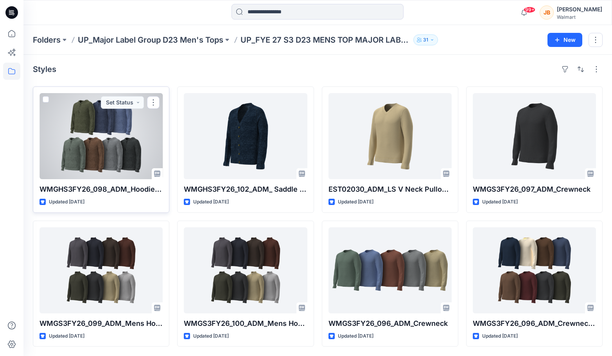
click at [122, 170] on div at bounding box center [100, 136] width 123 height 86
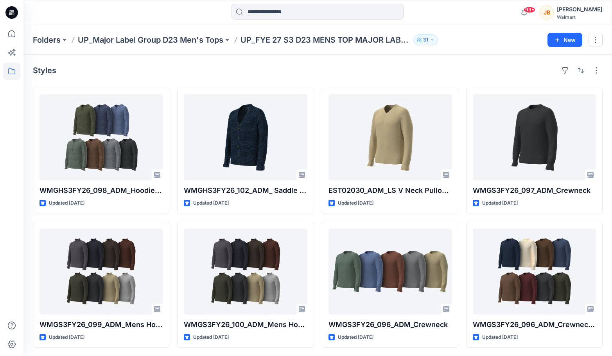
click at [183, 67] on div "Styles" at bounding box center [318, 70] width 570 height 13
click at [254, 58] on div "Styles WMGHS3FY26_098_ADM_Hoodie Sweater Updated [DATE] WMGS3FY26_099_ADM_Mens …" at bounding box center [317, 206] width 588 height 302
click at [379, 56] on div "Styles WMGHS3FY26_098_ADM_Hoodie Sweater Updated [DATE] WMGS3FY26_099_ADM_Mens …" at bounding box center [317, 206] width 588 height 302
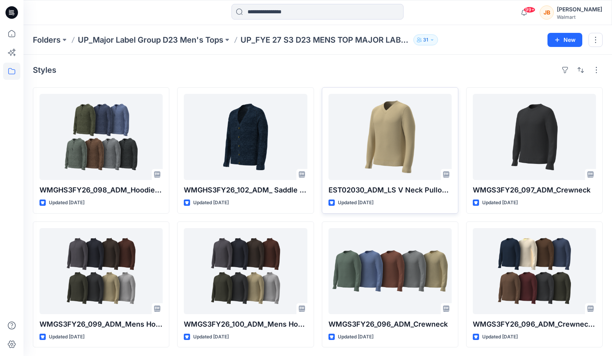
scroll to position [1, 0]
